Goal: Check status: Check status

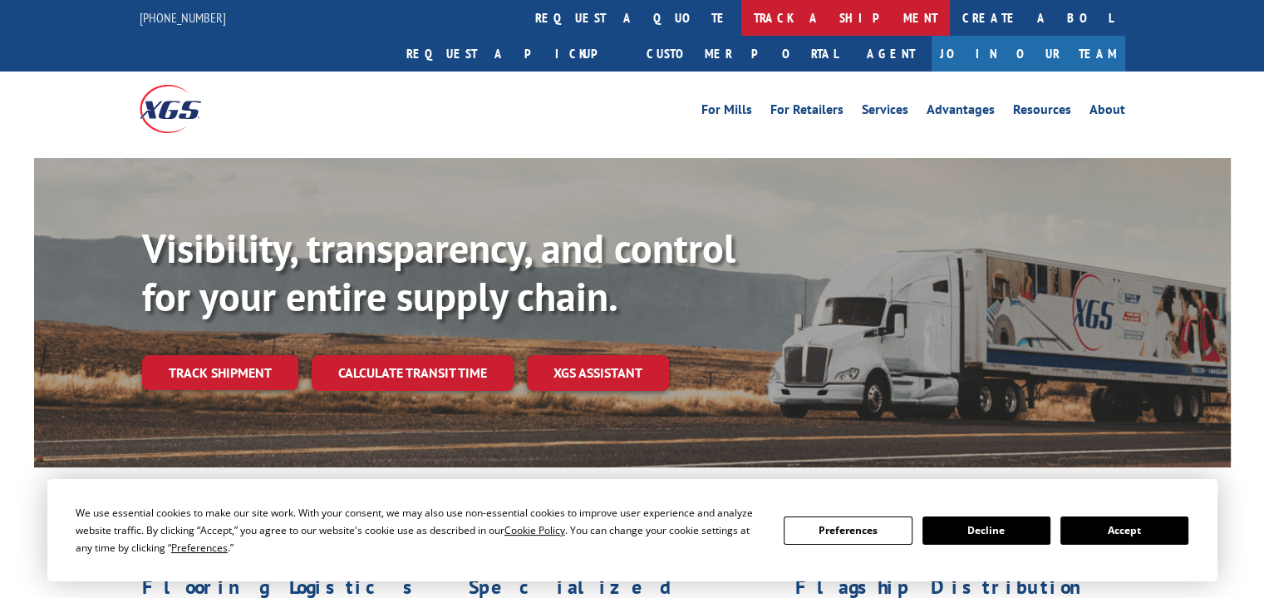
click at [741, 17] on link "track a shipment" at bounding box center [845, 18] width 209 height 36
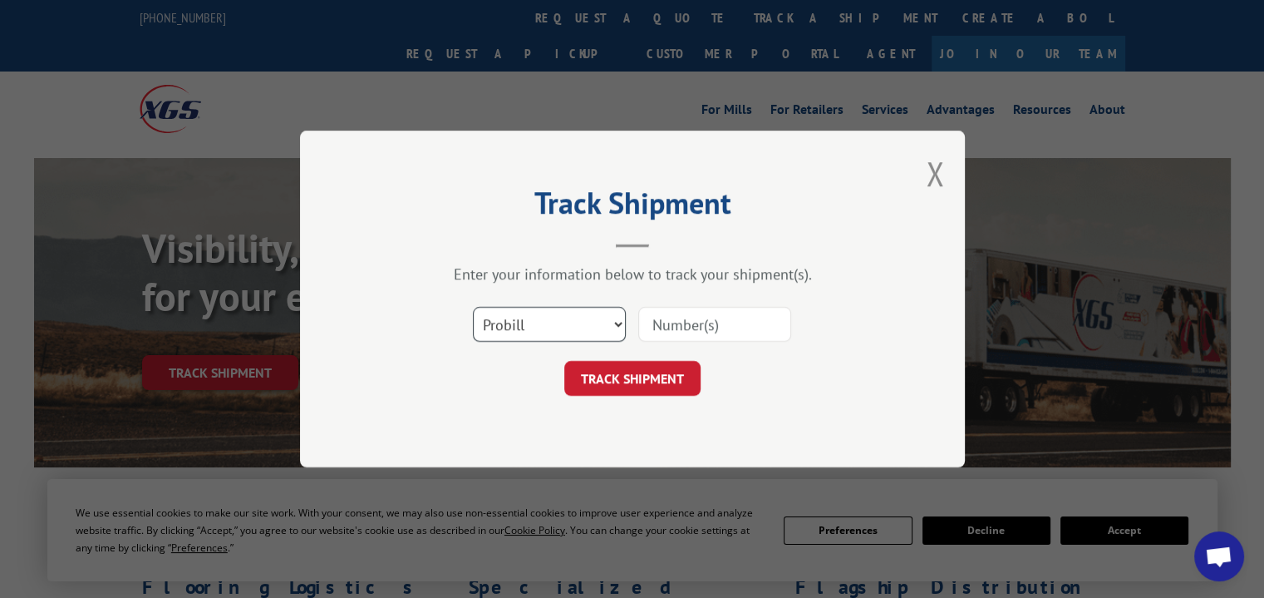
click at [605, 322] on select "Select category... Probill BOL PO" at bounding box center [549, 324] width 153 height 35
select select "bol"
click at [473, 307] on select "Select category... Probill BOL PO" at bounding box center [549, 324] width 153 height 35
click at [701, 322] on input at bounding box center [714, 324] width 153 height 35
paste input "3368719"
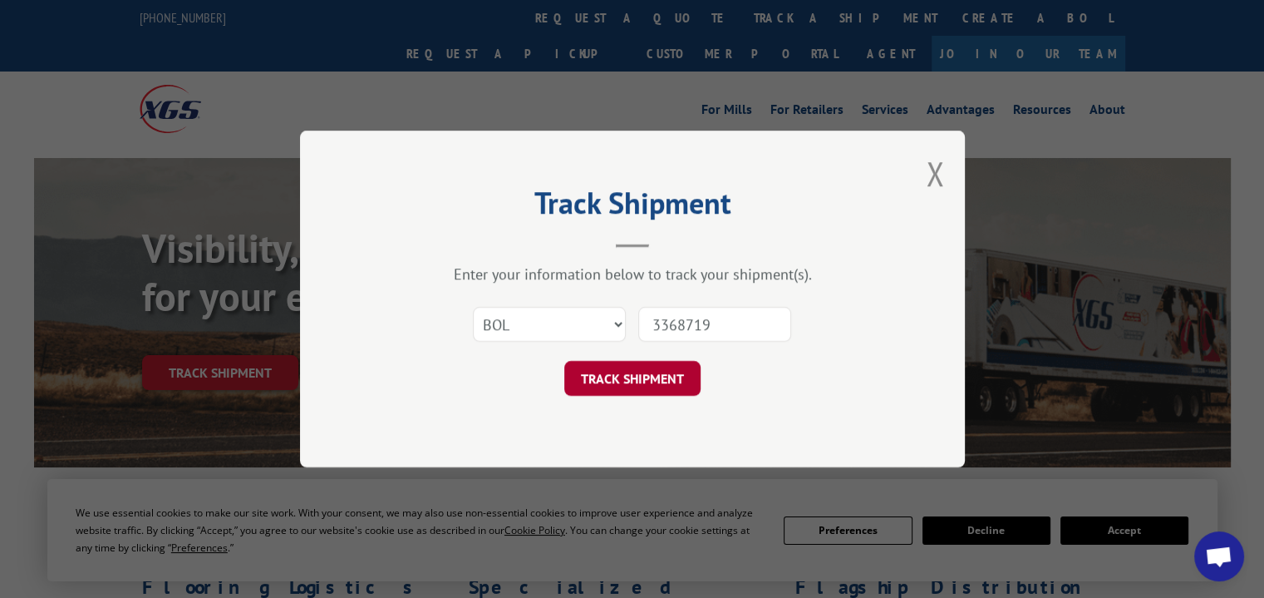
type input "3368719"
click at [664, 367] on button "TRACK SHIPMENT" at bounding box center [632, 378] width 136 height 35
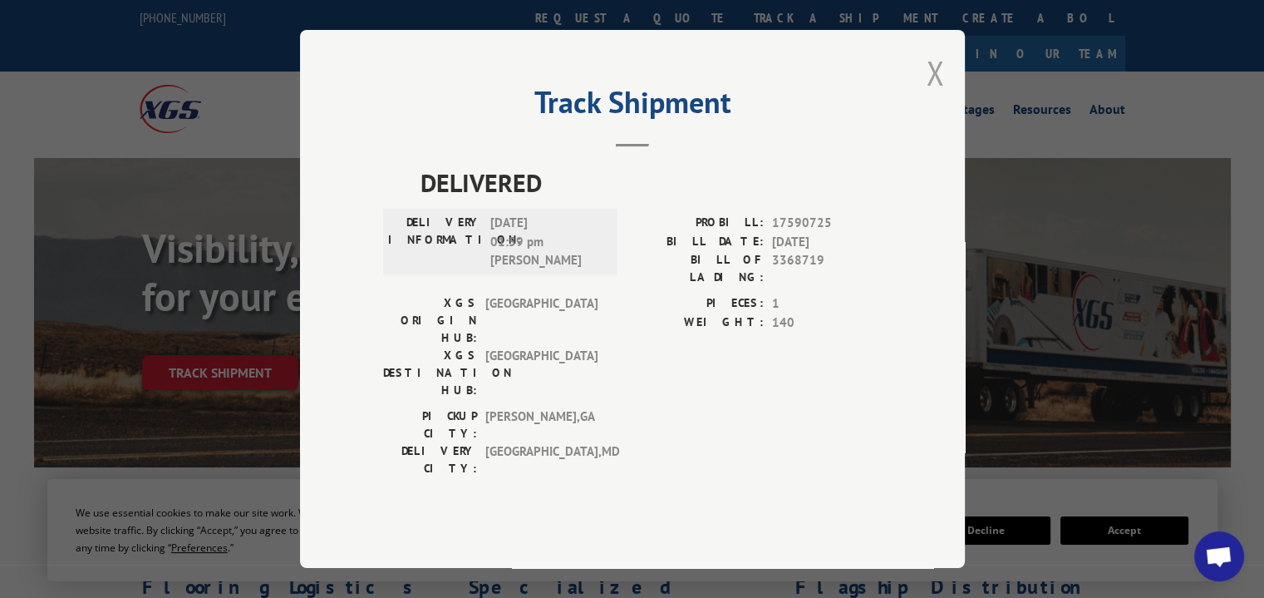
click at [935, 95] on button "Close modal" at bounding box center [935, 73] width 18 height 44
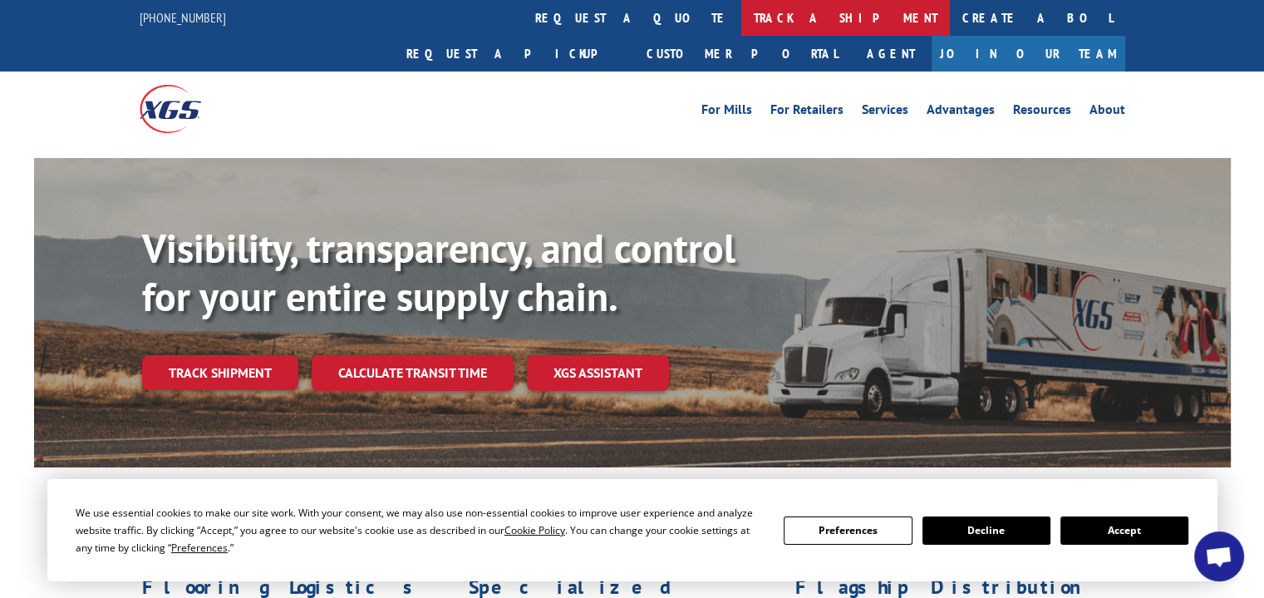
click at [741, 20] on link "track a shipment" at bounding box center [845, 18] width 209 height 36
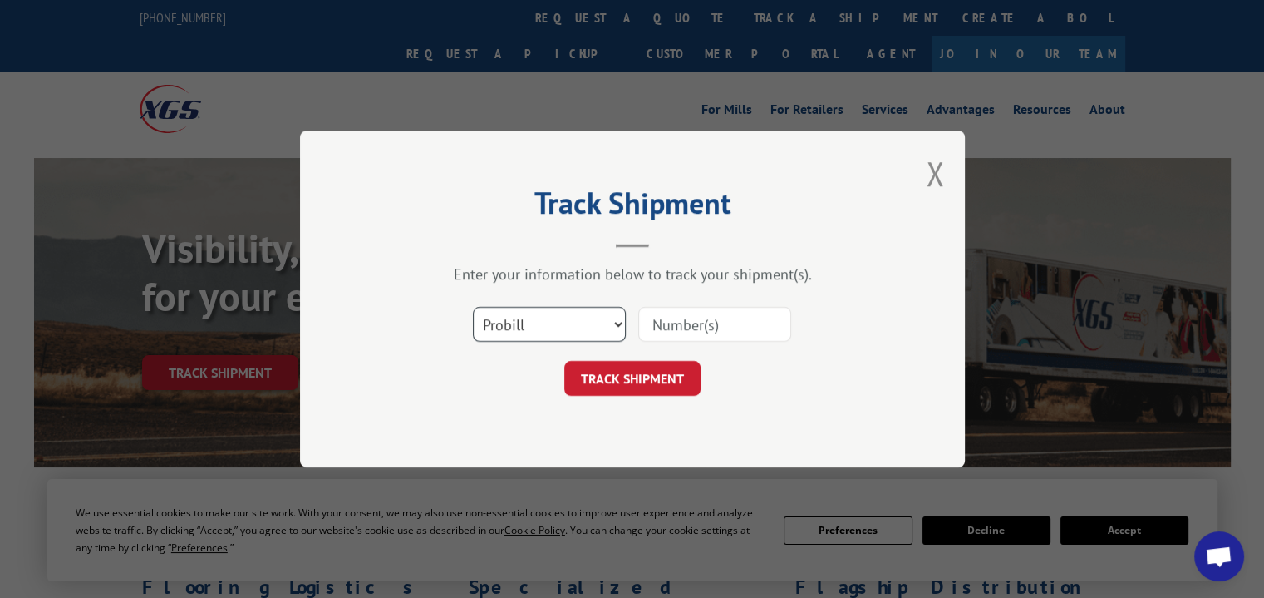
click at [550, 330] on select "Select category... Probill BOL PO" at bounding box center [549, 324] width 153 height 35
select select "bol"
click at [473, 307] on select "Select category... Probill BOL PO" at bounding box center [549, 324] width 153 height 35
paste input "3374171"
type input "3374171"
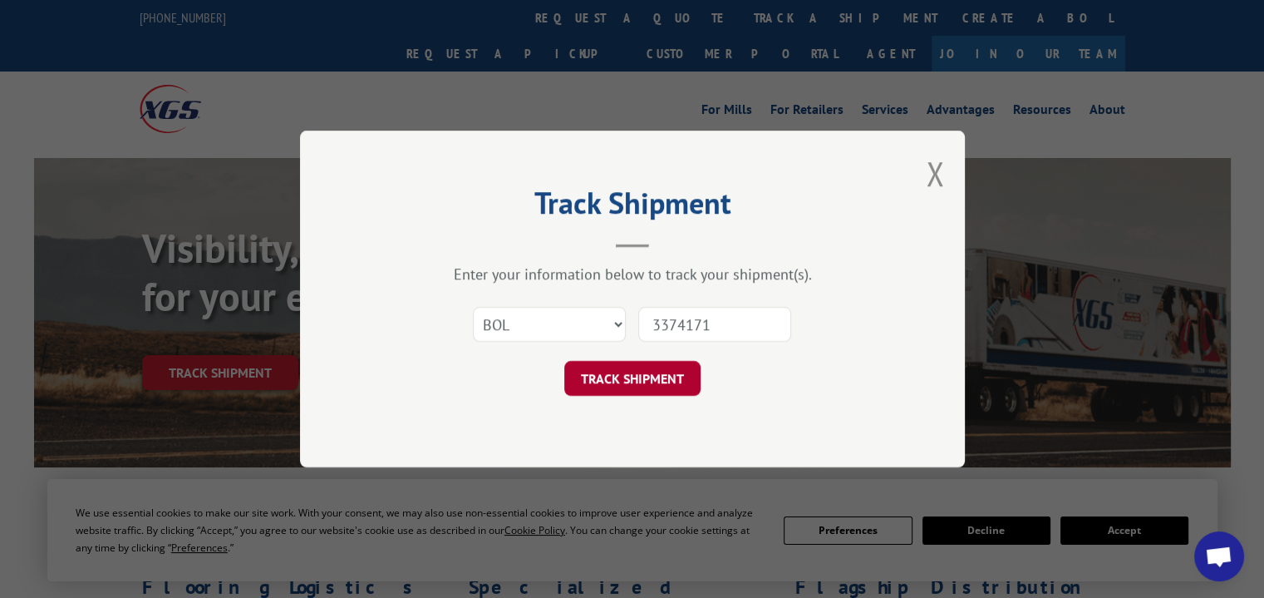
click at [653, 388] on button "TRACK SHIPMENT" at bounding box center [632, 378] width 136 height 35
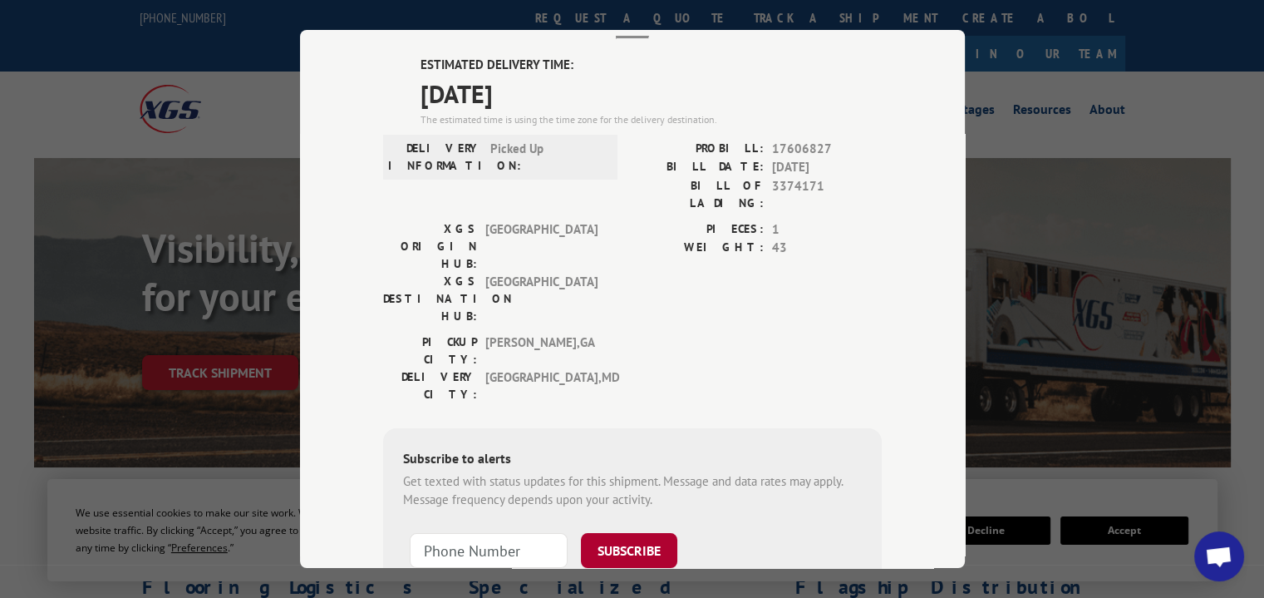
scroll to position [83, 0]
